Goal: Obtain resource: Obtain resource

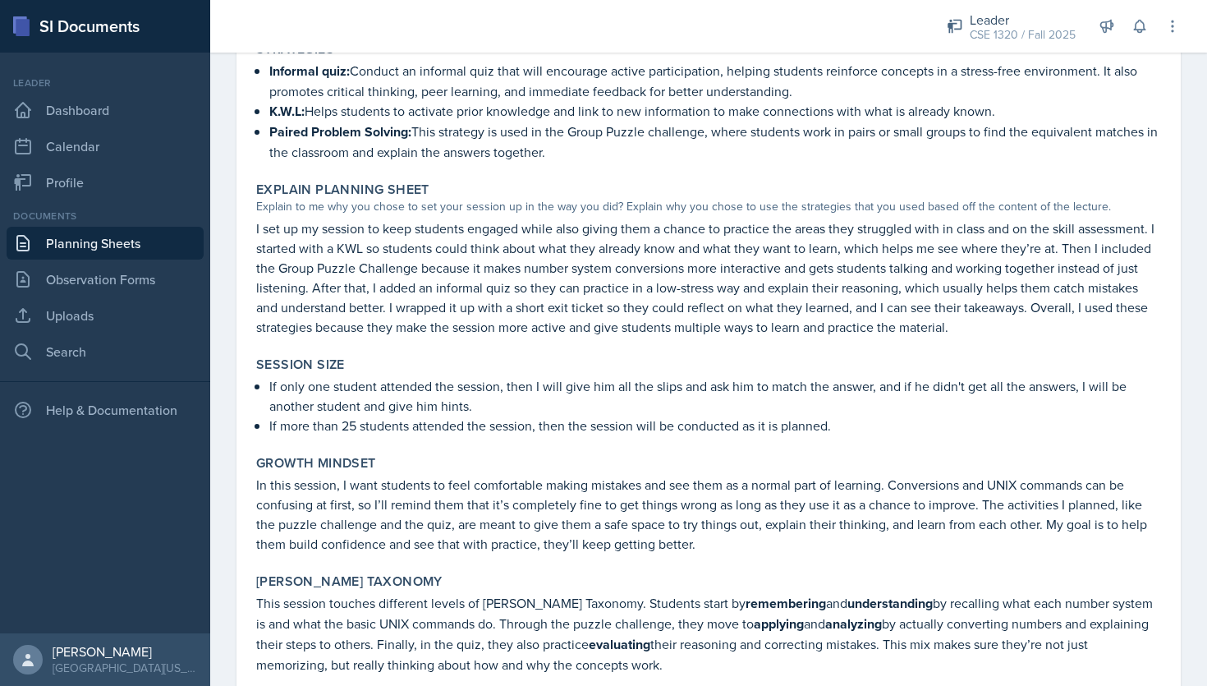
scroll to position [1929, 0]
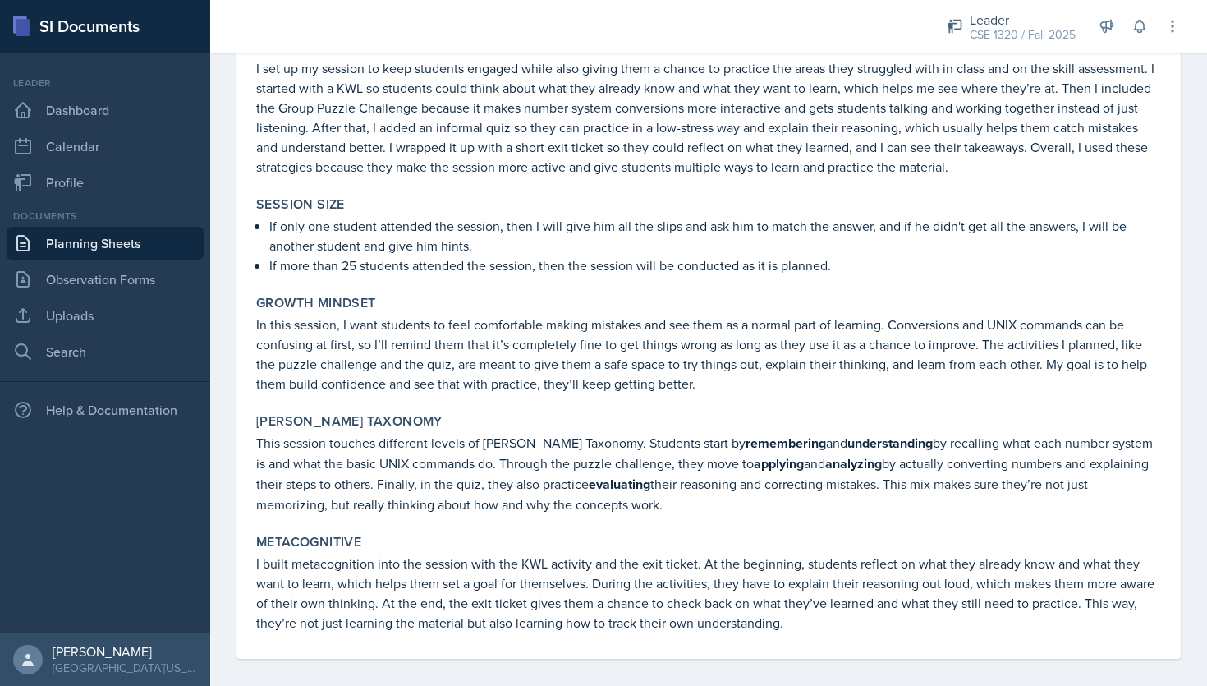
click at [122, 241] on link "Planning Sheets" at bounding box center [105, 243] width 197 height 33
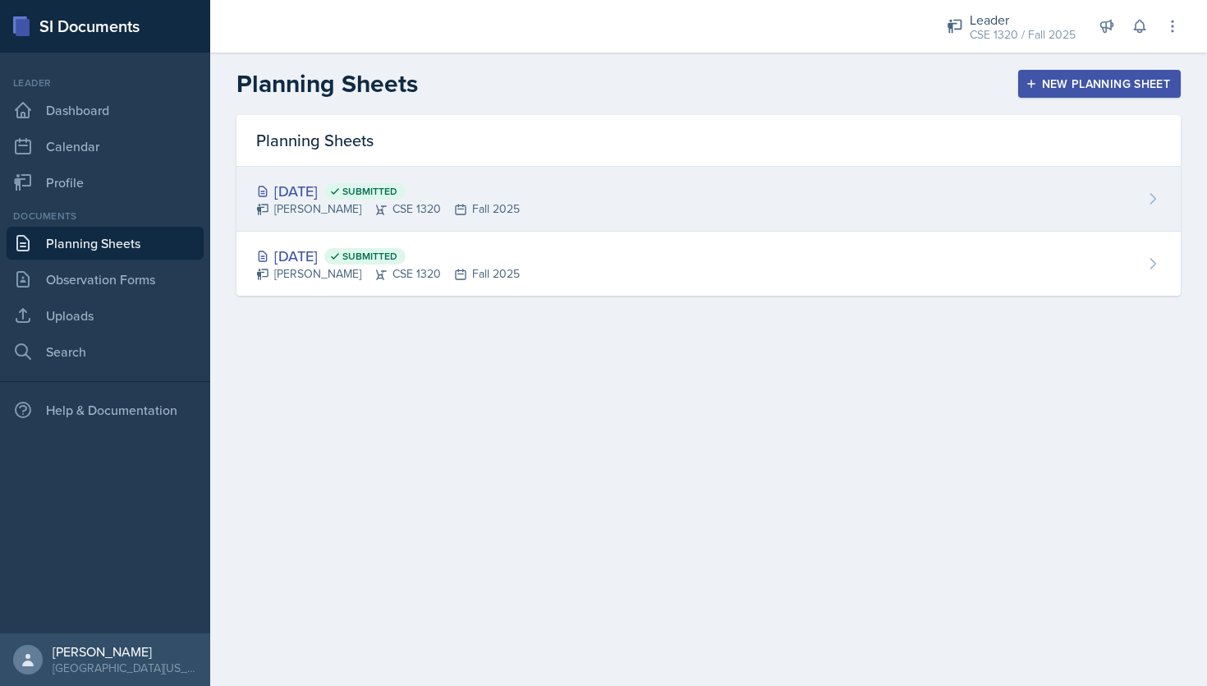
click at [639, 208] on div "[DATE] Submitted [PERSON_NAME] CSE 1320 Fall 2025" at bounding box center [708, 199] width 944 height 65
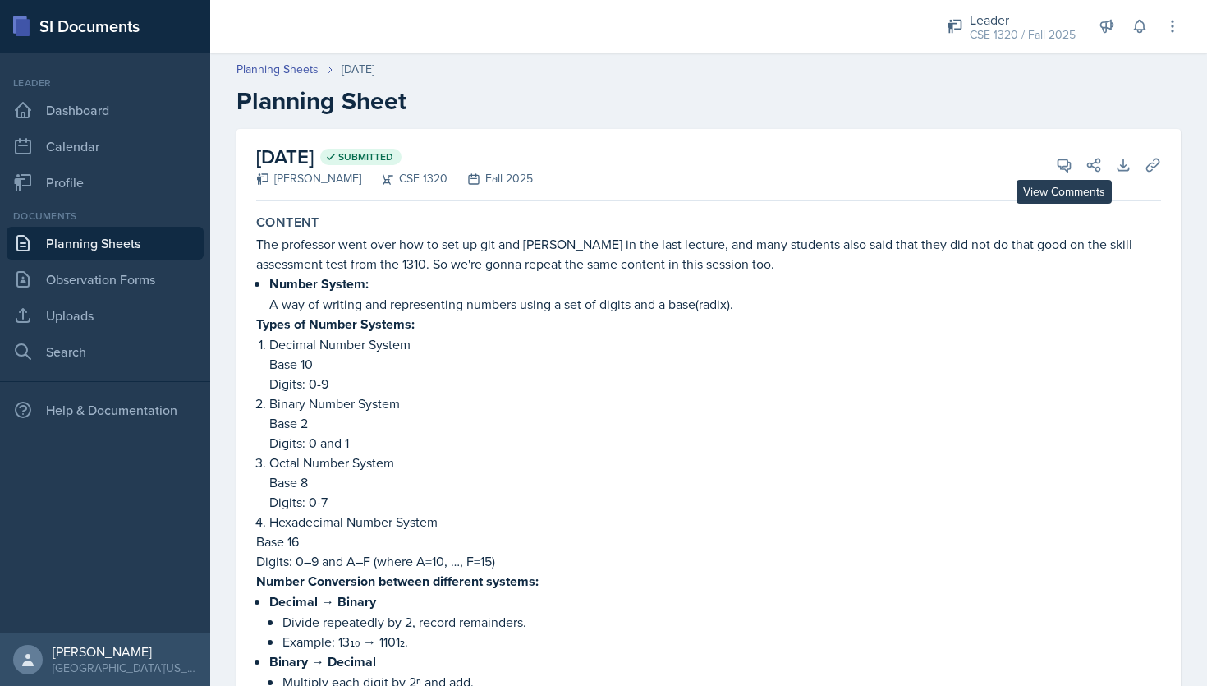
click at [1048, 172] on div "[DATE] Submitted [PERSON_NAME] CSE 1320 Fall 2025 View Comments Comments Send S…" at bounding box center [708, 165] width 905 height 72
click at [1056, 170] on icon at bounding box center [1064, 165] width 16 height 16
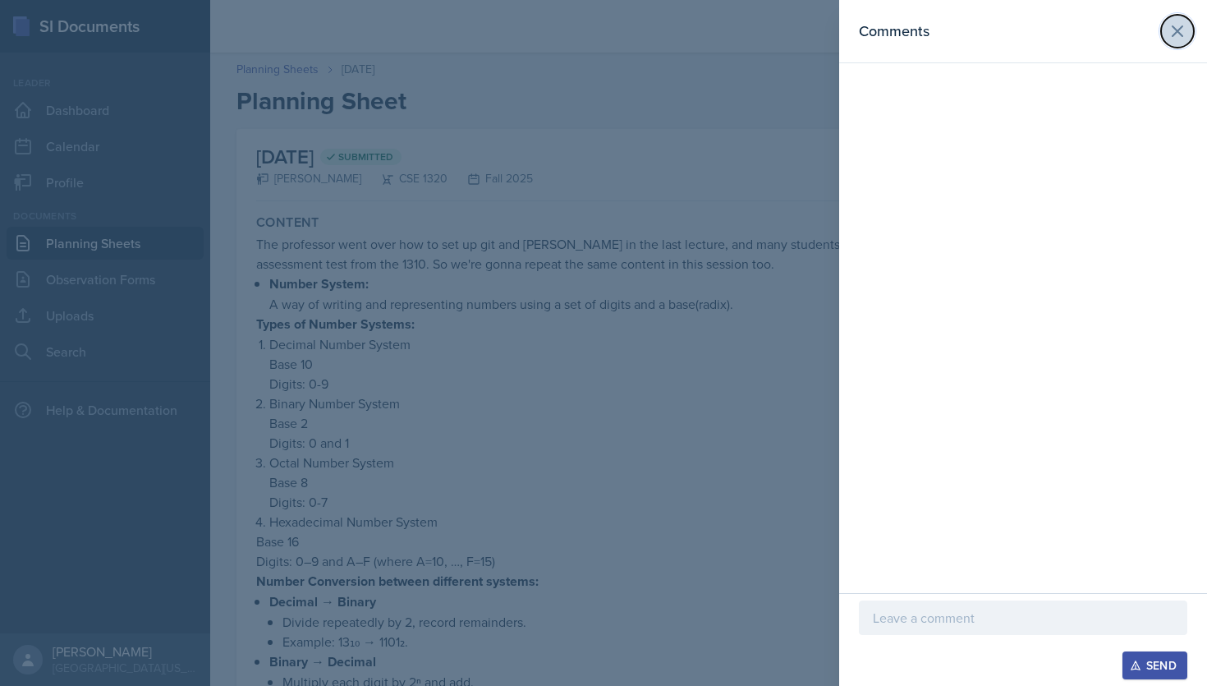
click at [1176, 37] on icon at bounding box center [1178, 31] width 20 height 20
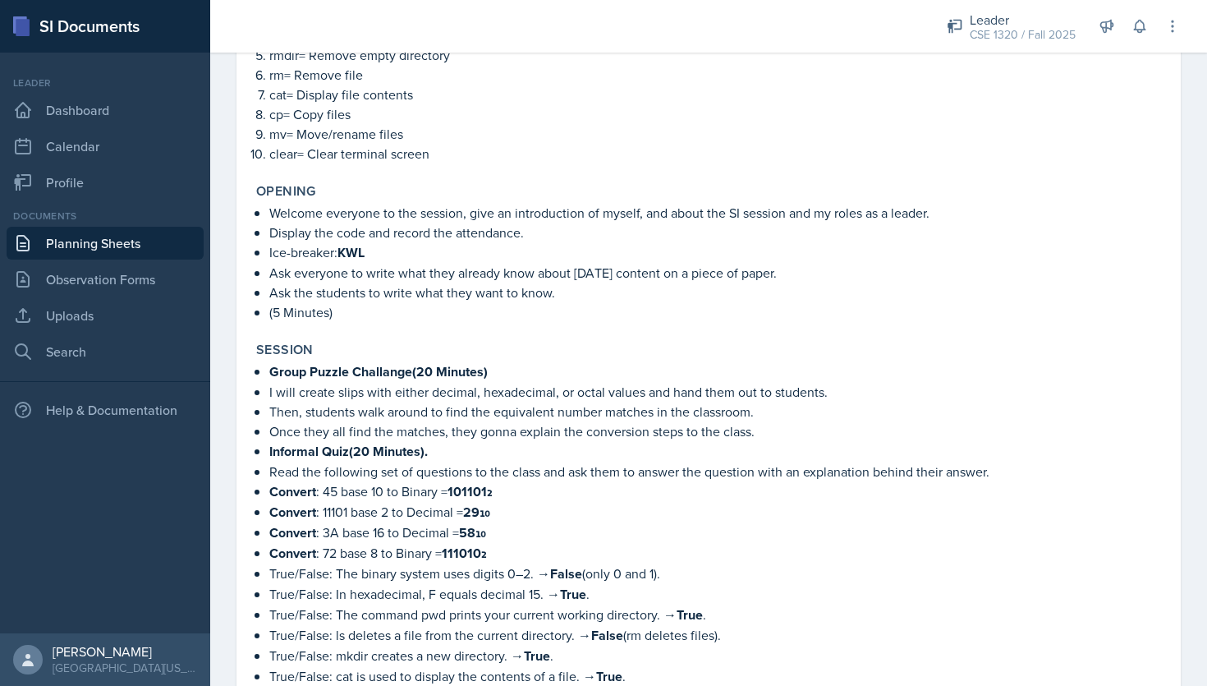
scroll to position [967, 0]
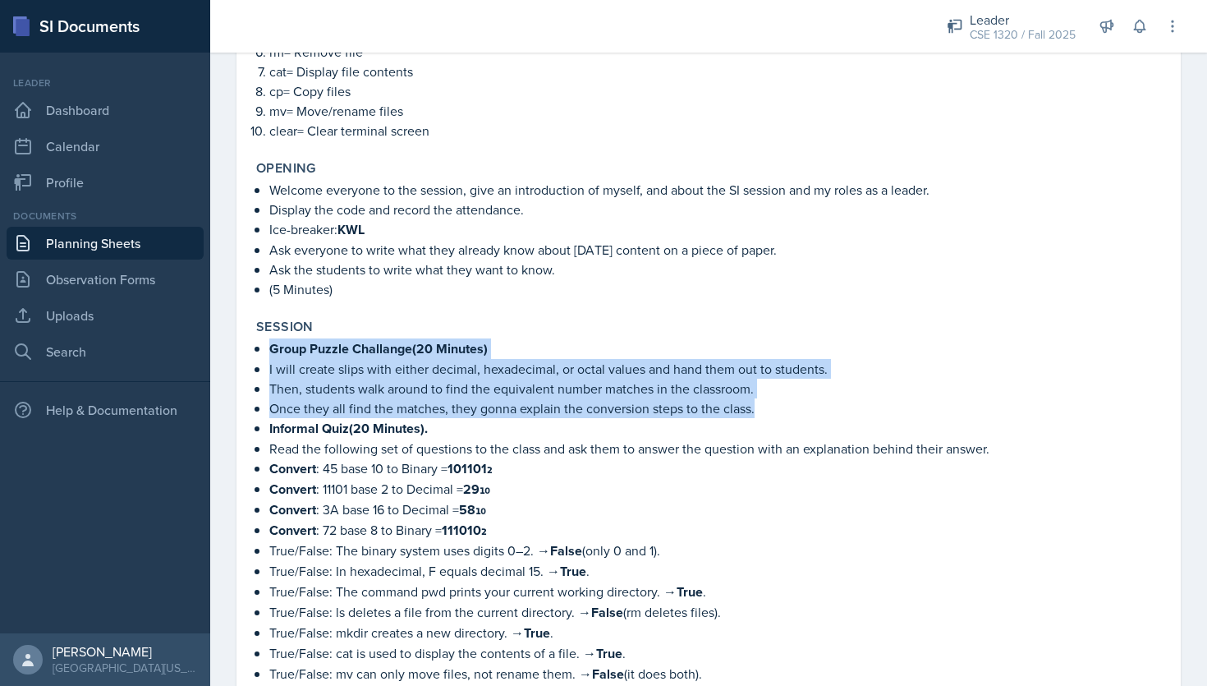
drag, startPoint x: 267, startPoint y: 344, endPoint x: 753, endPoint y: 403, distance: 489.7
click at [753, 403] on div "Group Puzzle Challange(20 Minutes) I will create slips with either decimal, hex…" at bounding box center [708, 521] width 905 height 366
copy ul "Group Puzzle Challange(20 Minutes) I will create slips with either decimal, hex…"
